Goal: Find specific page/section: Find specific page/section

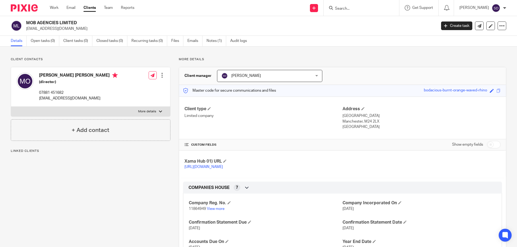
click at [374, 9] on input "Search" at bounding box center [358, 8] width 48 height 5
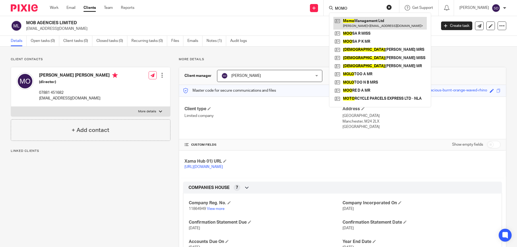
type input "MOMO"
click at [373, 22] on link at bounding box center [379, 23] width 93 height 12
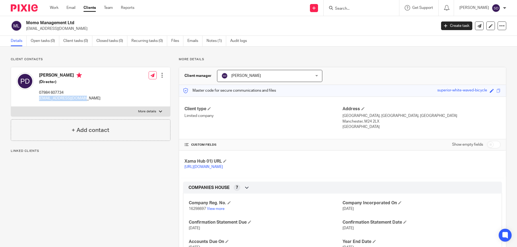
drag, startPoint x: 86, startPoint y: 98, endPoint x: 38, endPoint y: 102, distance: 47.8
click at [38, 102] on div "[PERSON_NAME] (Director) 07984 607734 [EMAIL_ADDRESS][DOMAIN_NAME] Edit contact…" at bounding box center [90, 87] width 159 height 40
click at [359, 14] on div at bounding box center [360, 8] width 75 height 16
click at [371, 5] on form at bounding box center [362, 8] width 57 height 7
click at [373, 9] on input "Search" at bounding box center [358, 8] width 48 height 5
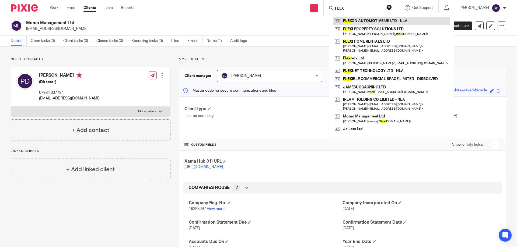
type input "FLEX"
drag, startPoint x: 360, startPoint y: 9, endPoint x: 208, endPoint y: 30, distance: 153.4
click at [271, 6] on div "Send new email Create task Add client Request signature FLEX FLEX ON AUTOMOTIVE…" at bounding box center [329, 8] width 374 height 16
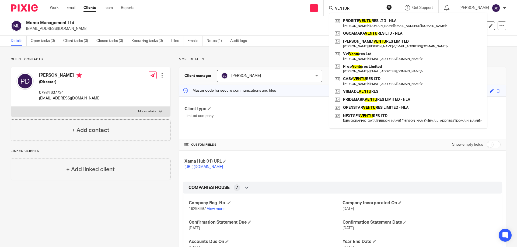
type input "VENTURE"
drag, startPoint x: 361, startPoint y: 10, endPoint x: 265, endPoint y: 2, distance: 95.9
click at [266, 2] on div "Send new email Create task Add client Request signature VENTURE PROSITE VENTURE…" at bounding box center [329, 8] width 374 height 16
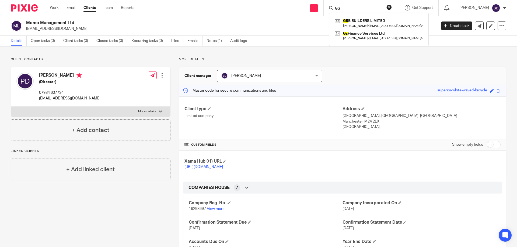
type input "G"
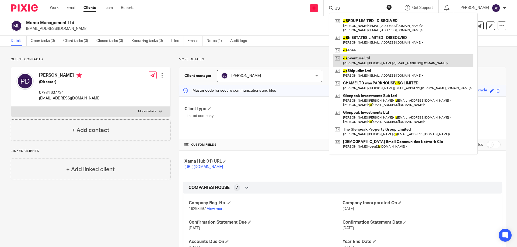
type input "JS"
click at [372, 58] on link at bounding box center [403, 60] width 140 height 12
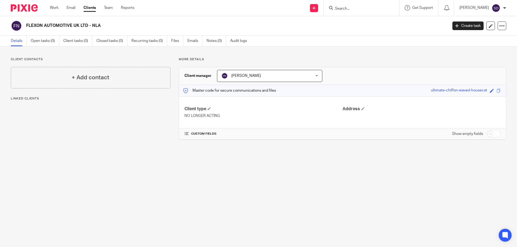
drag, startPoint x: 87, startPoint y: 25, endPoint x: 26, endPoint y: 22, distance: 61.7
click at [26, 22] on div "FLEXON AUTOMOTIVE UK LTD - NLA" at bounding box center [227, 25] width 433 height 11
copy h2 "FLEXON AUTOMOTIVE UK LTD"
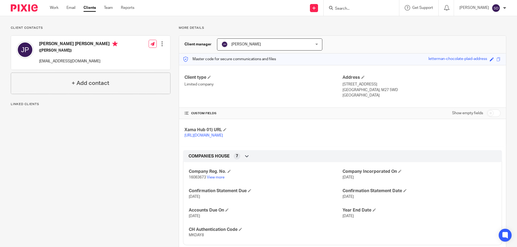
scroll to position [30, 0]
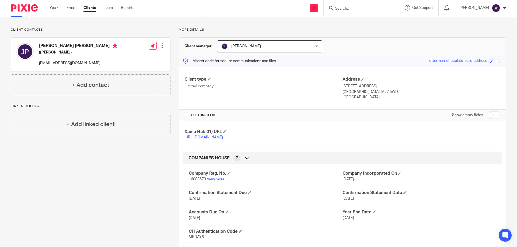
click at [262, 49] on span "[PERSON_NAME]" at bounding box center [261, 46] width 81 height 11
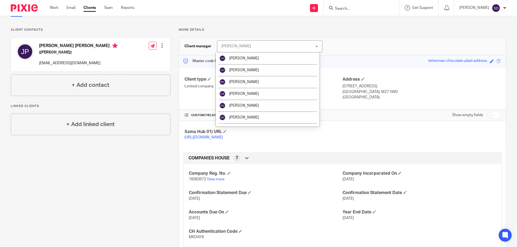
click at [73, 157] on div "Client contacts Jordan Steven Lopez Perez (Van Driver) samuelmarch@gmail.com Ed…" at bounding box center [86, 170] width 168 height 284
